Goal: Task Accomplishment & Management: Use online tool/utility

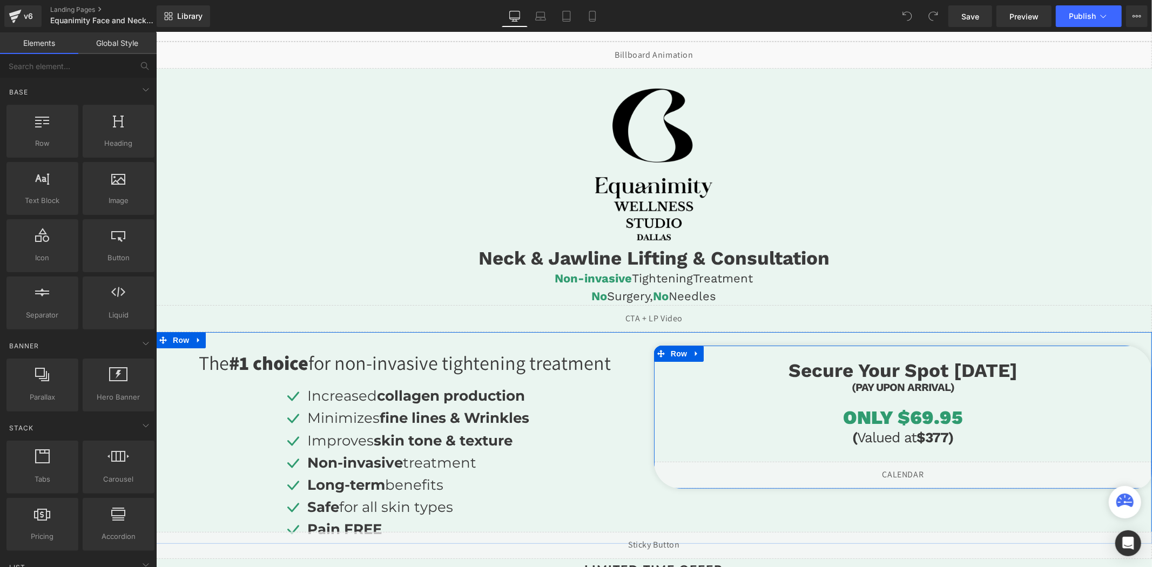
scroll to position [120, 0]
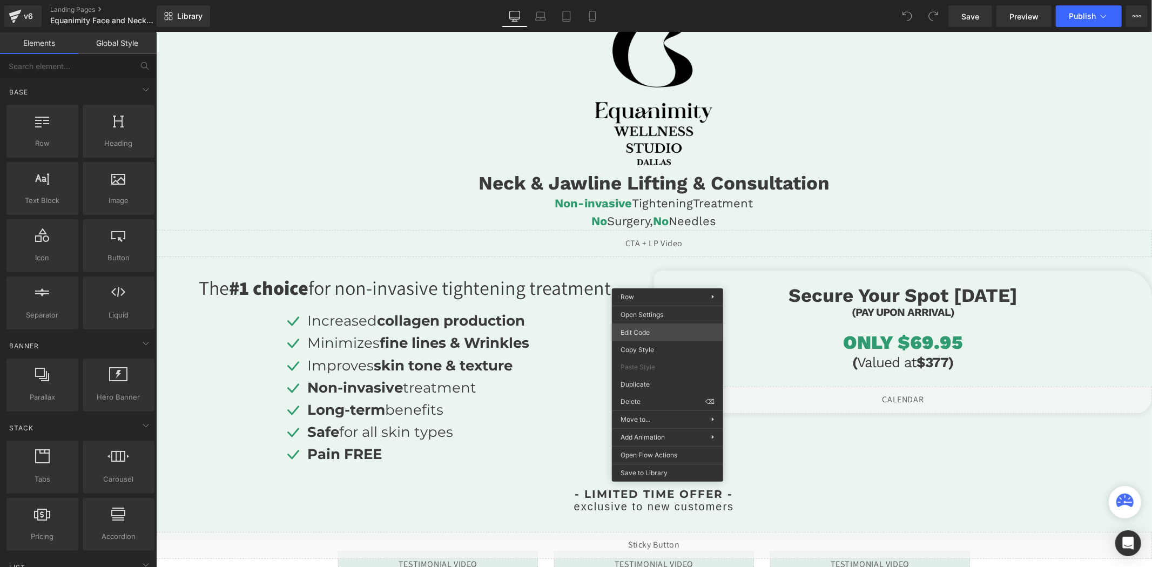
click at [649, 0] on div "You are previewing how the will restyle your page. You can not edit Elements in…" at bounding box center [576, 0] width 1152 height 0
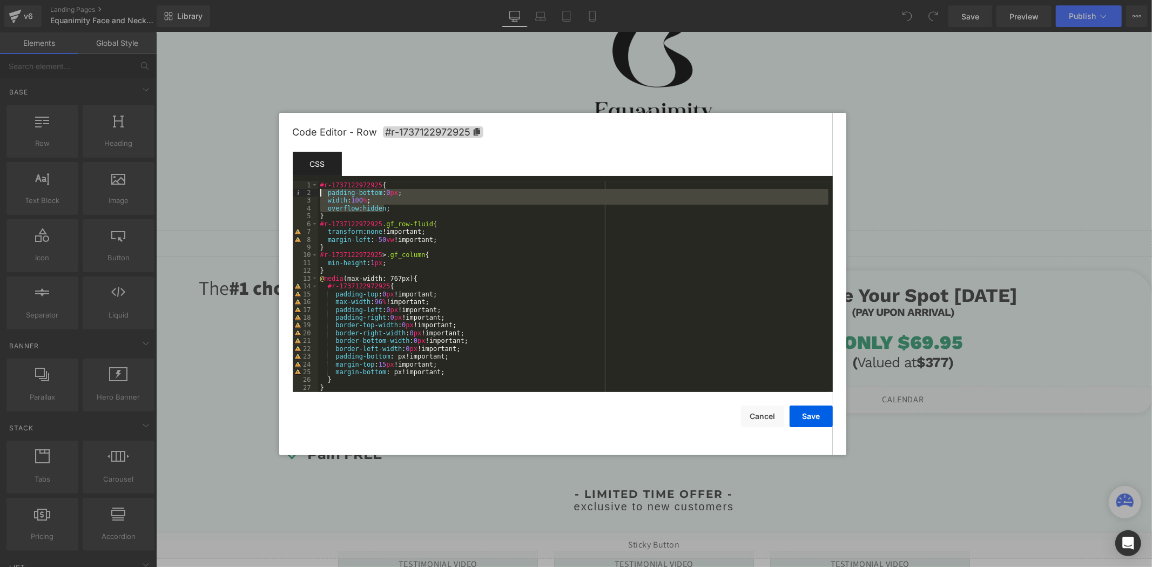
drag, startPoint x: 391, startPoint y: 210, endPoint x: 321, endPoint y: 193, distance: 71.1
click at [321, 193] on div "#r-1737122972925 { padding-bottom : 0 px ; width : 100 % ; overflow : hidden ; …" at bounding box center [573, 294] width 510 height 226
